Goal: Connect with others: Connect with others

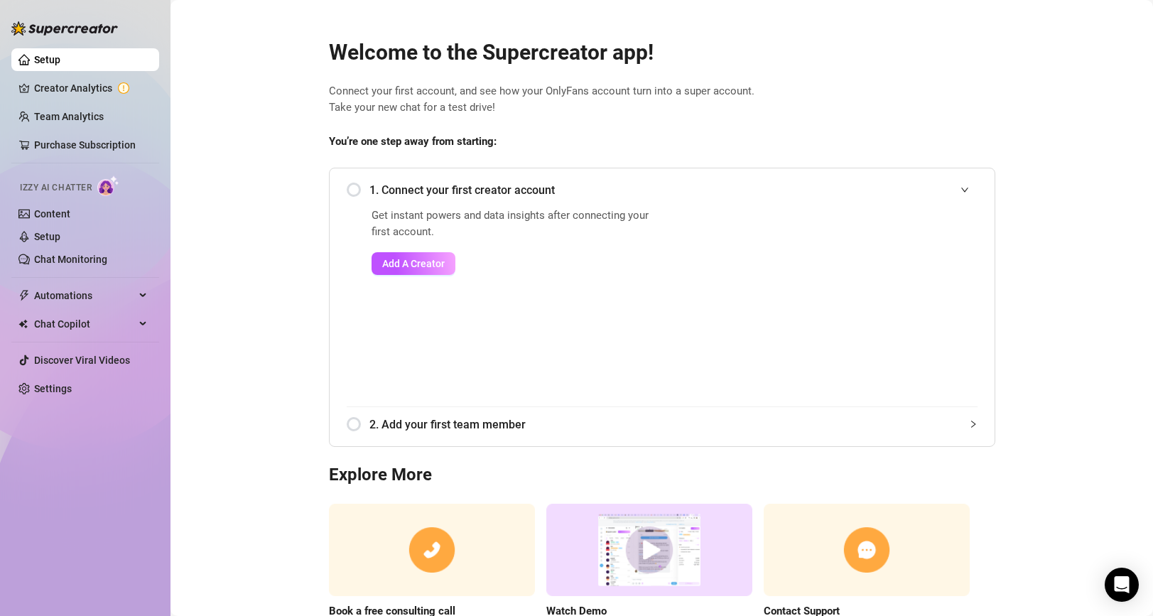
click at [359, 188] on div "1. Connect your first creator account" at bounding box center [662, 190] width 631 height 35
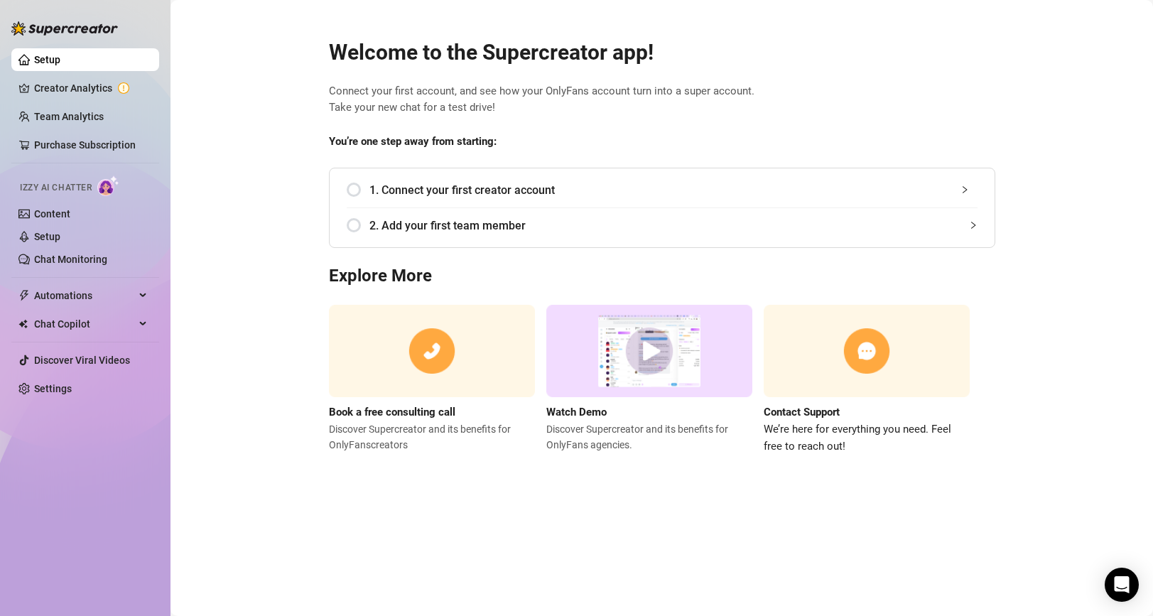
click at [364, 192] on div "1. Connect your first creator account" at bounding box center [662, 190] width 631 height 35
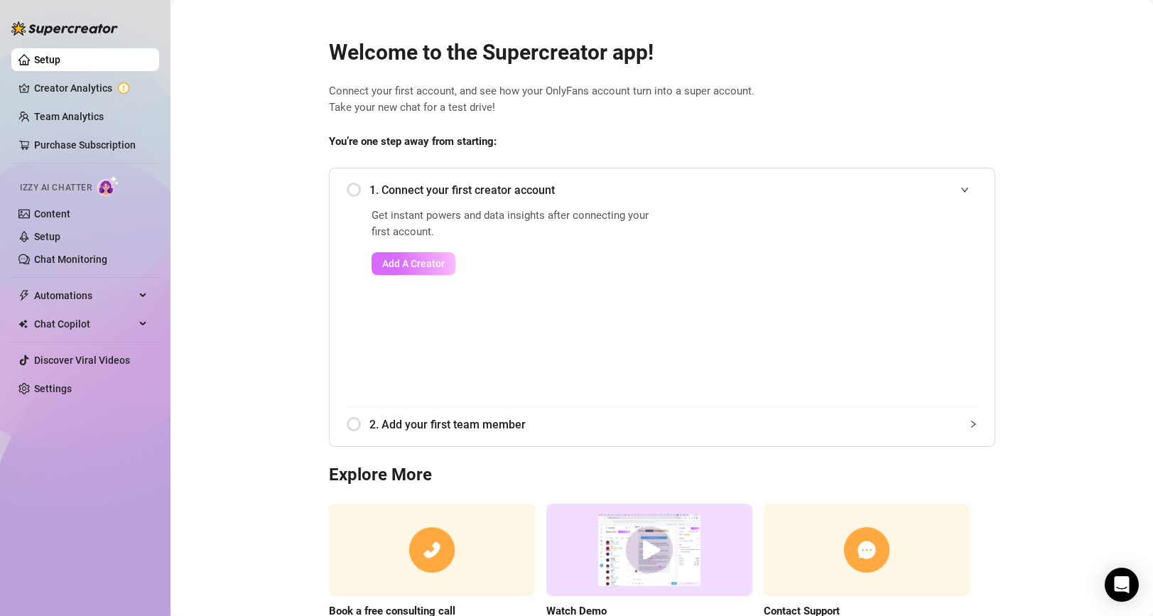
click at [421, 258] on span "Add A Creator" at bounding box center [413, 263] width 62 height 11
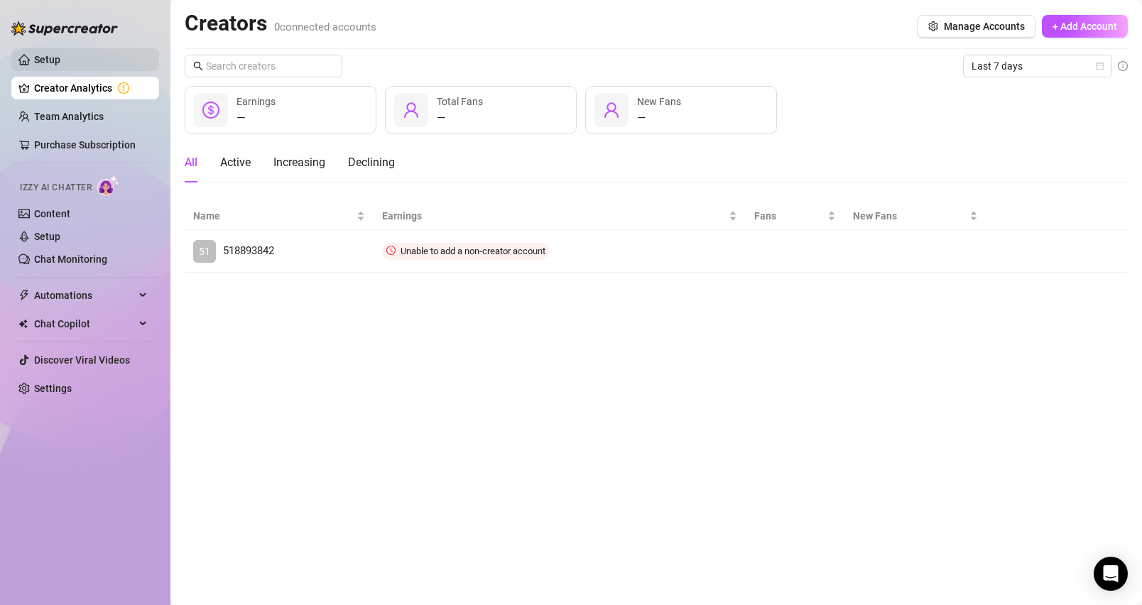
click at [60, 59] on link "Setup" at bounding box center [47, 59] width 26 height 11
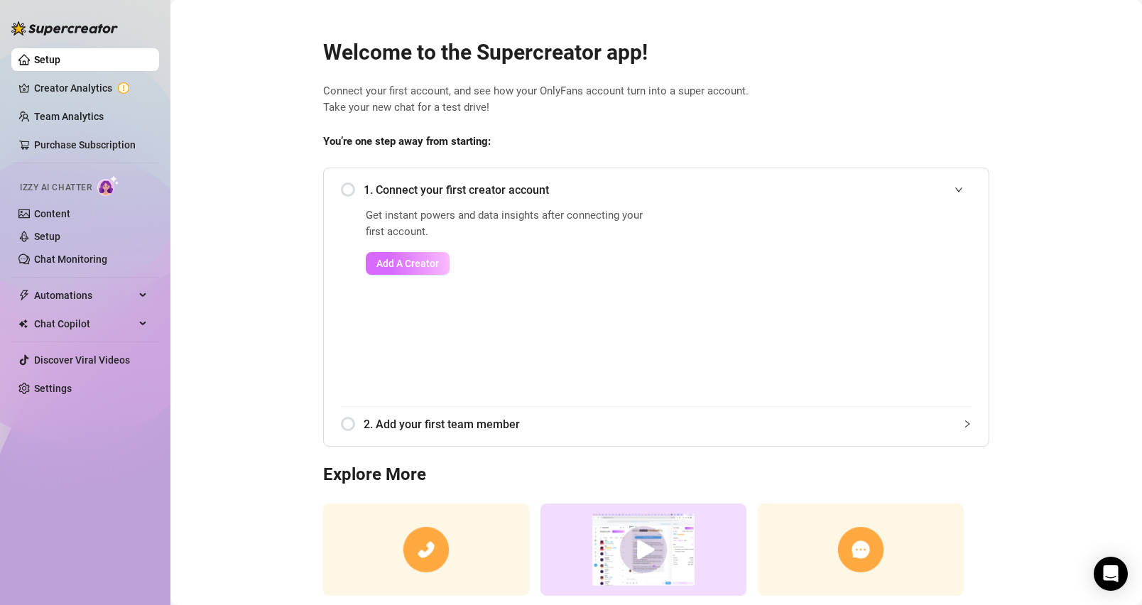
click at [395, 264] on span "Add A Creator" at bounding box center [407, 263] width 62 height 11
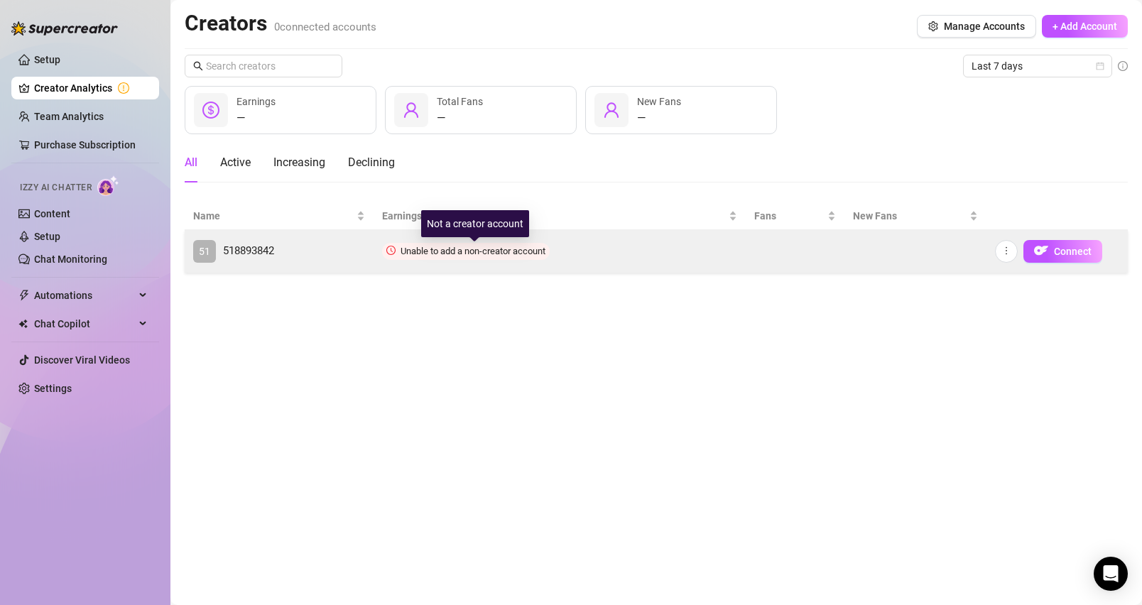
click at [492, 251] on span "Unable to add a non-creator account" at bounding box center [473, 251] width 145 height 11
click at [1086, 251] on span "Connect" at bounding box center [1073, 251] width 38 height 11
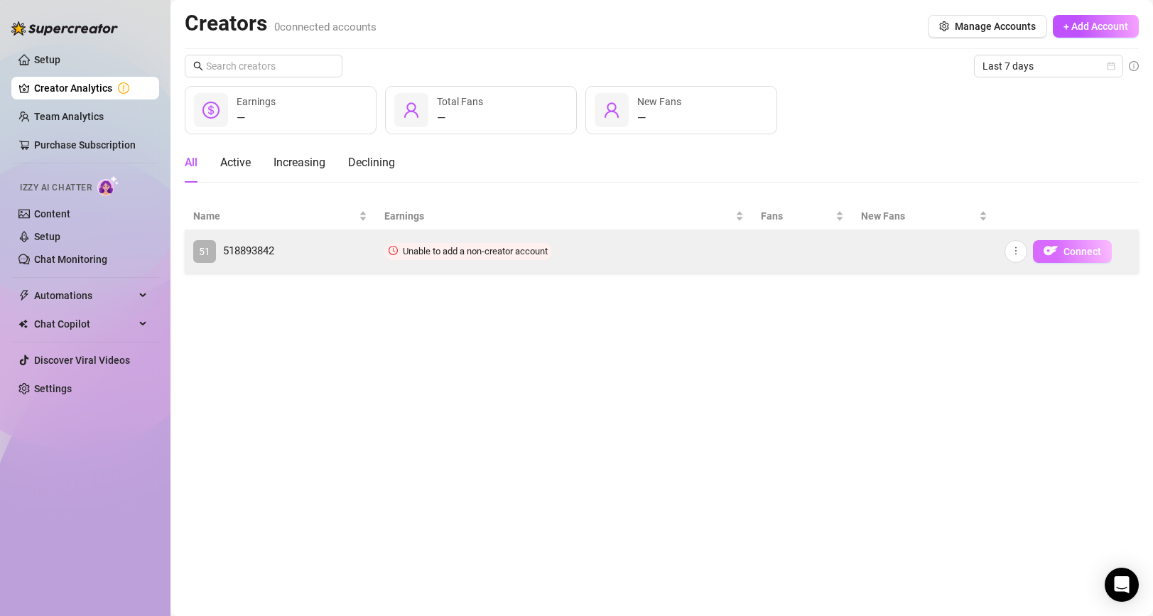
click at [1094, 250] on span "Connect" at bounding box center [1082, 251] width 38 height 11
click at [251, 248] on span "518893842" at bounding box center [248, 251] width 51 height 17
click at [487, 256] on span "Unable to add a non-creator account" at bounding box center [475, 251] width 145 height 11
click at [1089, 251] on span "Connect" at bounding box center [1082, 251] width 38 height 11
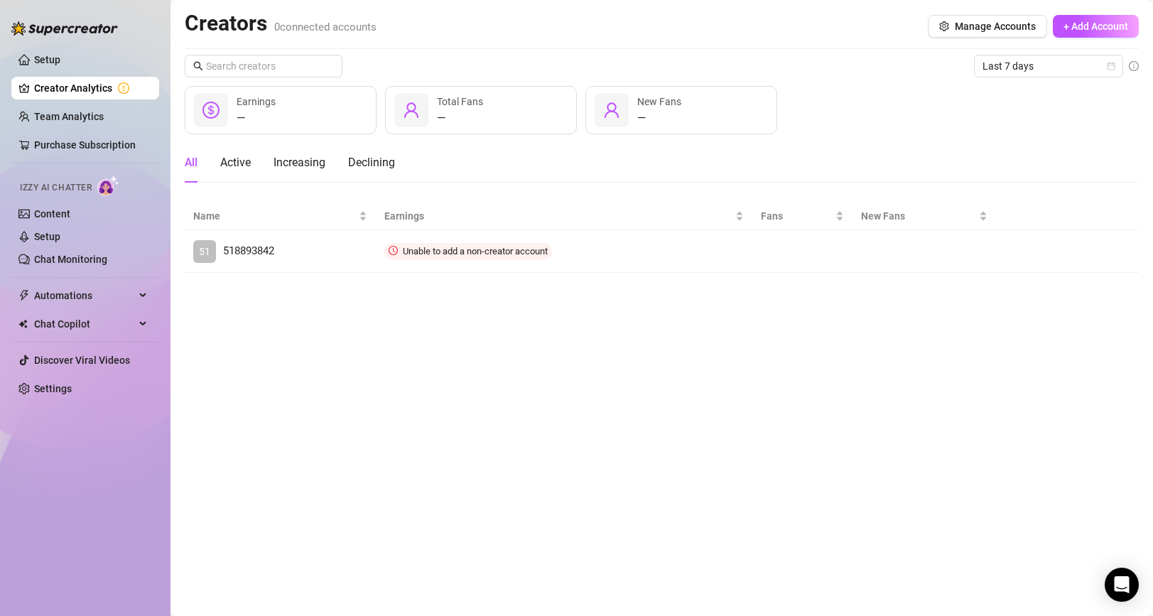
click at [582, 361] on main "Creators 0 connected accounts Manage Accounts + Add Account Last 7 days — Earni…" at bounding box center [661, 308] width 982 height 616
